Goal: Transaction & Acquisition: Book appointment/travel/reservation

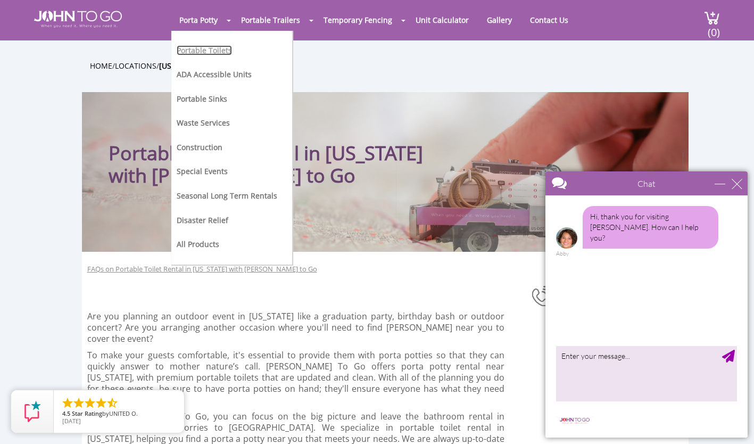
click at [205, 49] on link "Portable Toilets" at bounding box center [204, 50] width 55 height 10
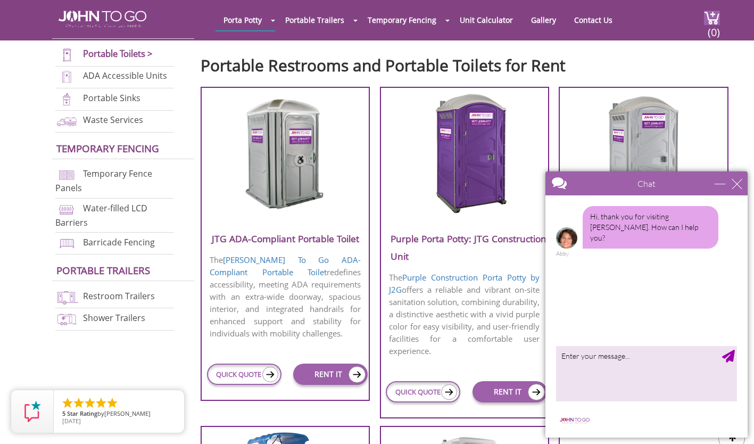
scroll to position [364, 0]
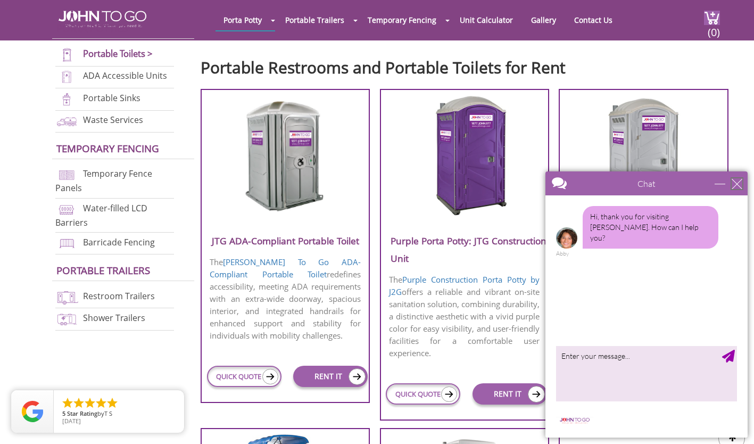
click at [735, 186] on div "close" at bounding box center [737, 183] width 11 height 11
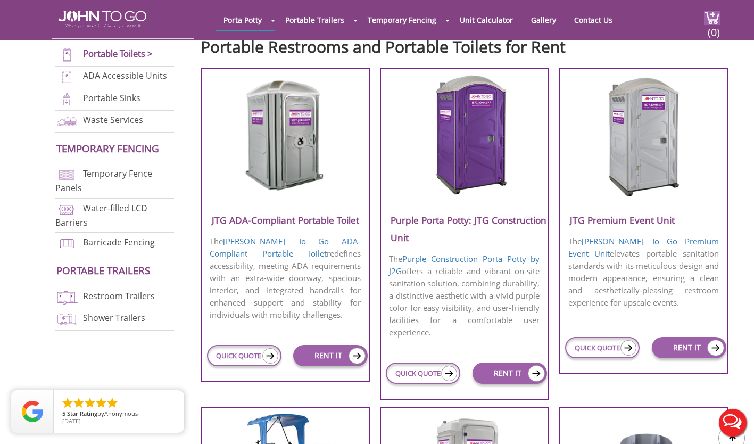
scroll to position [384, 0]
click at [634, 159] on img at bounding box center [644, 136] width 102 height 122
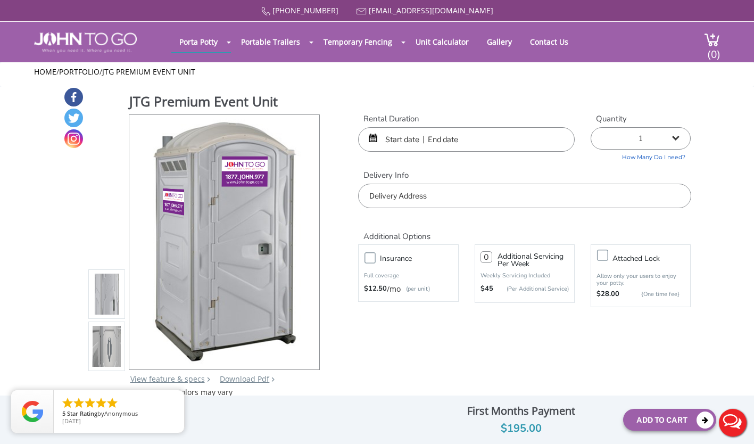
click at [399, 137] on input "text" at bounding box center [466, 139] width 217 height 24
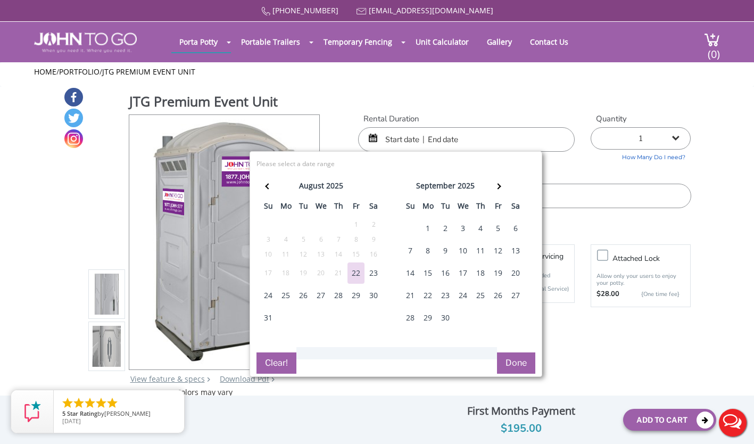
click at [498, 297] on div "26" at bounding box center [498, 295] width 17 height 21
click at [413, 318] on div "28" at bounding box center [410, 317] width 17 height 21
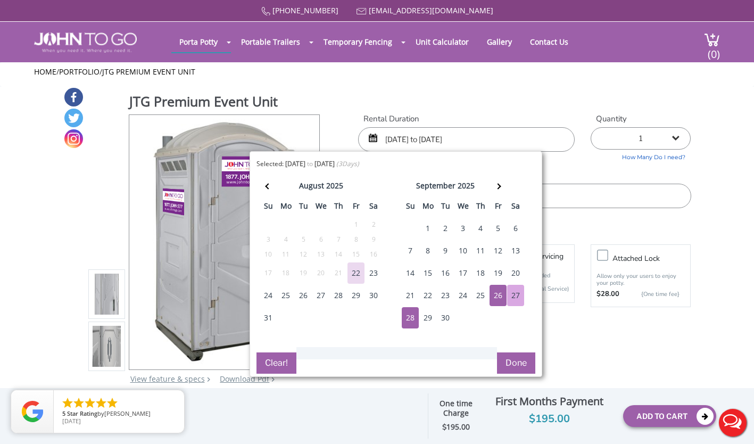
click at [425, 319] on div "29" at bounding box center [428, 317] width 17 height 21
click at [494, 295] on div "26" at bounding box center [498, 295] width 17 height 21
type input "[DATE] to [DATE]"
click at [521, 363] on button "Done" at bounding box center [516, 362] width 38 height 21
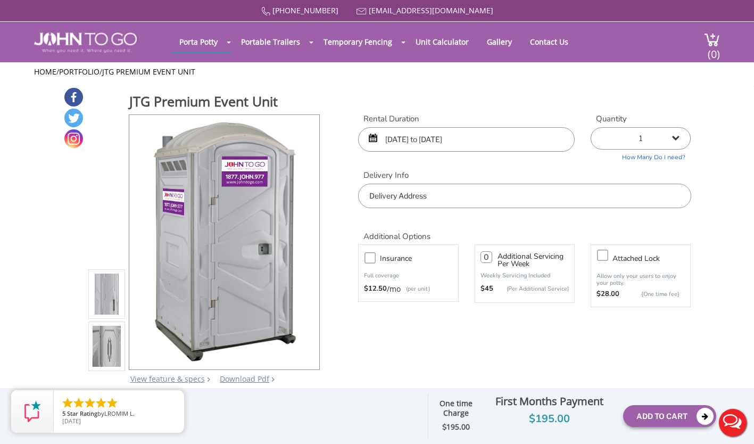
click at [676, 141] on select "1 2 (5% discount) 3 (8% discount) 4 (10% discount) 5 (12% discount) 6 (12% disc…" at bounding box center [641, 138] width 100 height 22
click at [591, 127] on select "1 2 (5% discount) 3 (8% discount) 4 (10% discount) 5 (12% discount) 6 (12% disc…" at bounding box center [641, 138] width 100 height 22
click at [670, 137] on select "1 2 (5% discount) 3 (8% discount) 4 (10% discount) 5 (12% discount) 6 (12% disc…" at bounding box center [641, 138] width 100 height 22
select select "1"
click at [591, 127] on select "1 2 (5% discount) 3 (8% discount) 4 (10% discount) 5 (12% discount) 6 (12% disc…" at bounding box center [641, 138] width 100 height 22
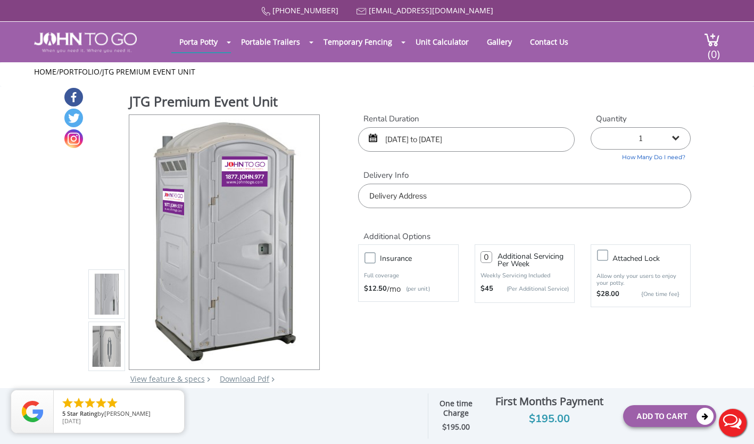
click at [733, 420] on button "Live Chat" at bounding box center [733, 422] width 43 height 43
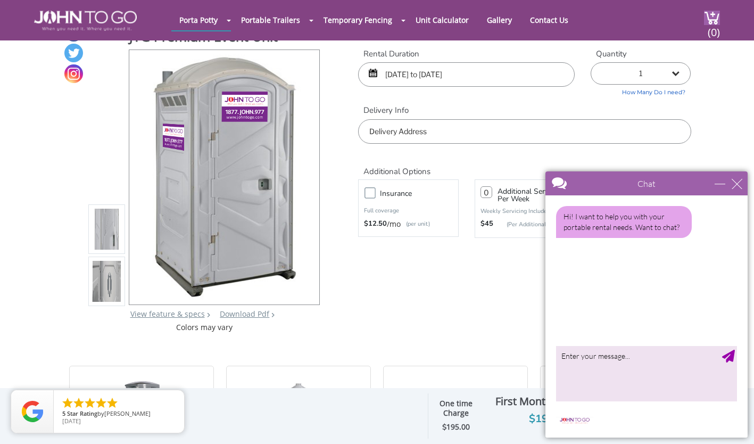
scroll to position [25, 0]
click at [607, 361] on textarea "type your message" at bounding box center [646, 374] width 181 height 56
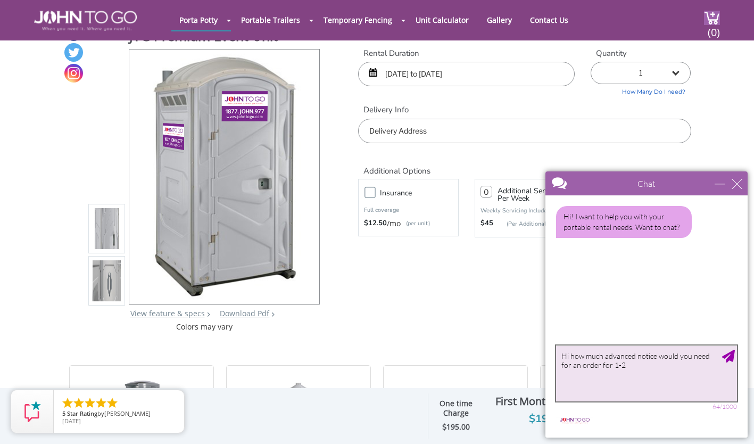
click at [607, 361] on textarea "Hi how much advanced notice would you need for an order for 1-2" at bounding box center [646, 374] width 181 height 56
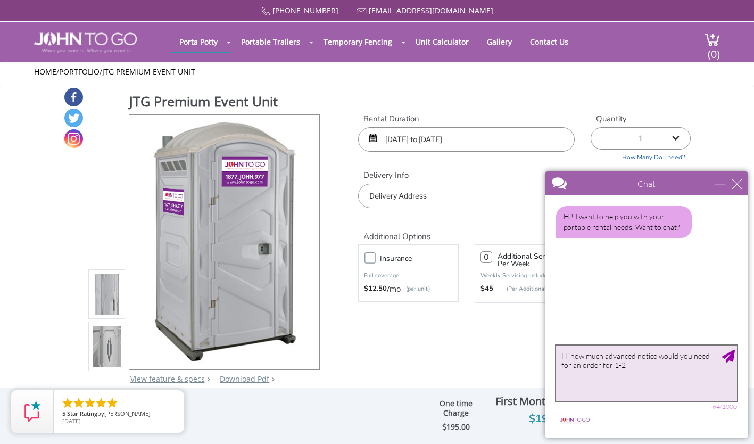
click at [607, 360] on textarea "Hi how much advanced notice would you need for an order for 1-2" at bounding box center [646, 374] width 181 height 56
type textarea "Hi how much advanced notice would you need for an order for 1-2"
click at [139, 101] on h1 "JTG Premium Event Unit" at bounding box center [225, 102] width 192 height 21
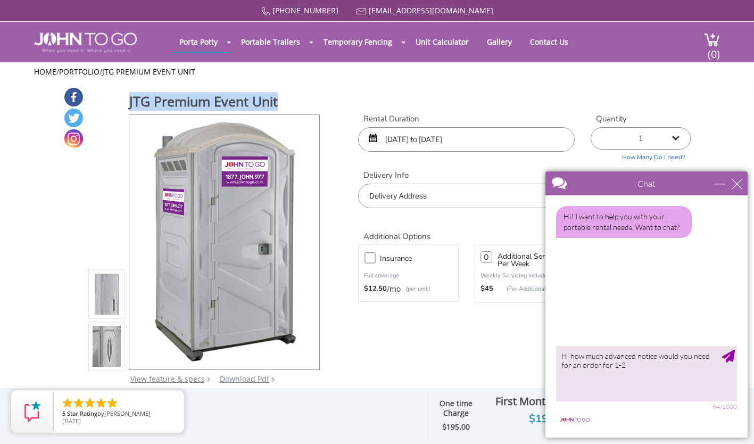
drag, startPoint x: 139, startPoint y: 101, endPoint x: 258, endPoint y: 108, distance: 118.9
click at [258, 108] on h1 "JTG Premium Event Unit" at bounding box center [225, 102] width 192 height 21
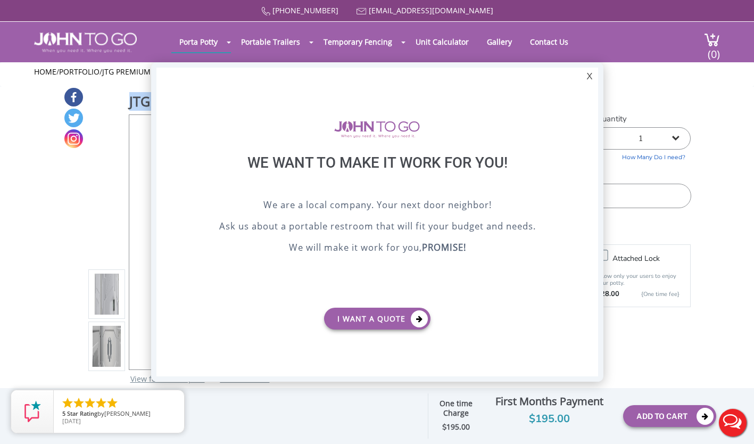
copy h1 "JTG Premium Event Unit"
click at [726, 420] on button "Live Chat" at bounding box center [733, 422] width 43 height 43
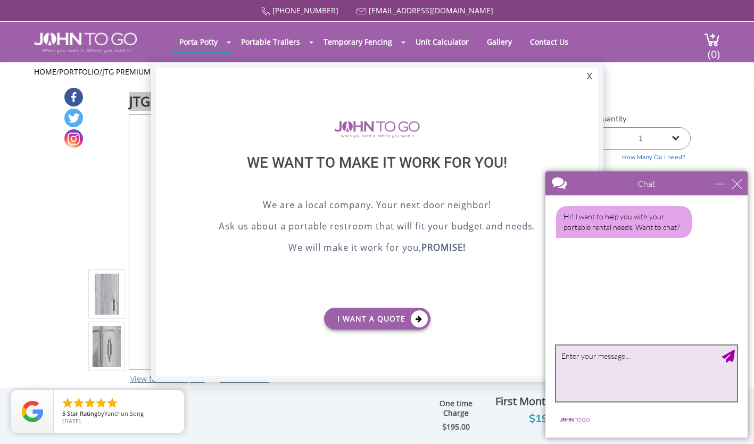
click at [649, 352] on textarea "type your message" at bounding box center [646, 374] width 181 height 56
type textarea "How much advanced notice is needed to order 1-2 JTG Premium Event Units?"
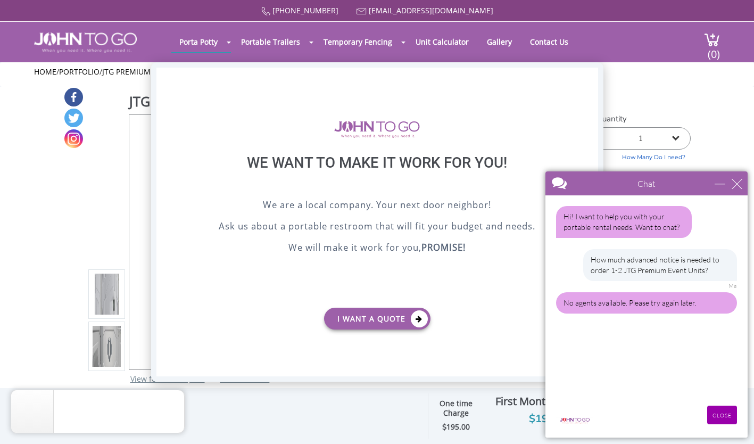
click at [585, 78] on div "X" at bounding box center [589, 77] width 17 height 18
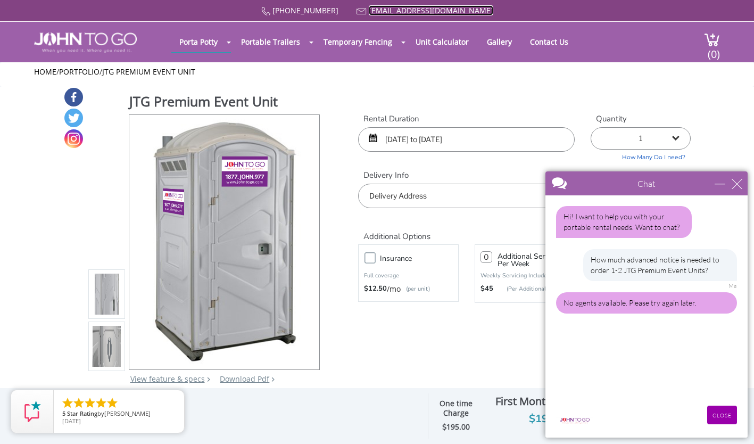
click at [408, 9] on link "[EMAIL_ADDRESS][DOMAIN_NAME]" at bounding box center [431, 10] width 125 height 10
